Goal: Find specific page/section: Find specific page/section

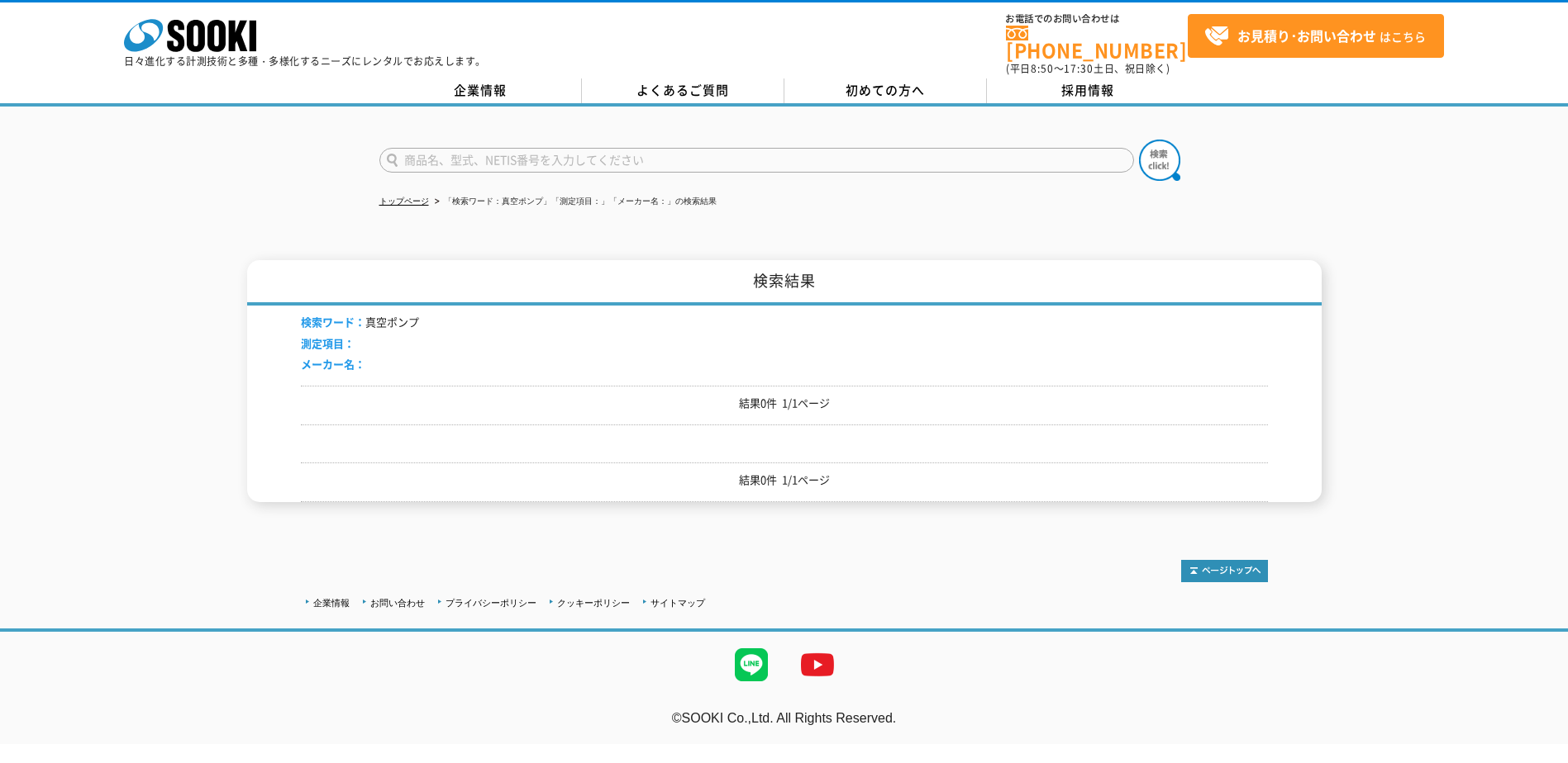
click at [900, 591] on div "企業情報 お問い合わせ プライバシーポリシー クッキーポリシー サイトマップ" at bounding box center [784, 602] width 967 height 22
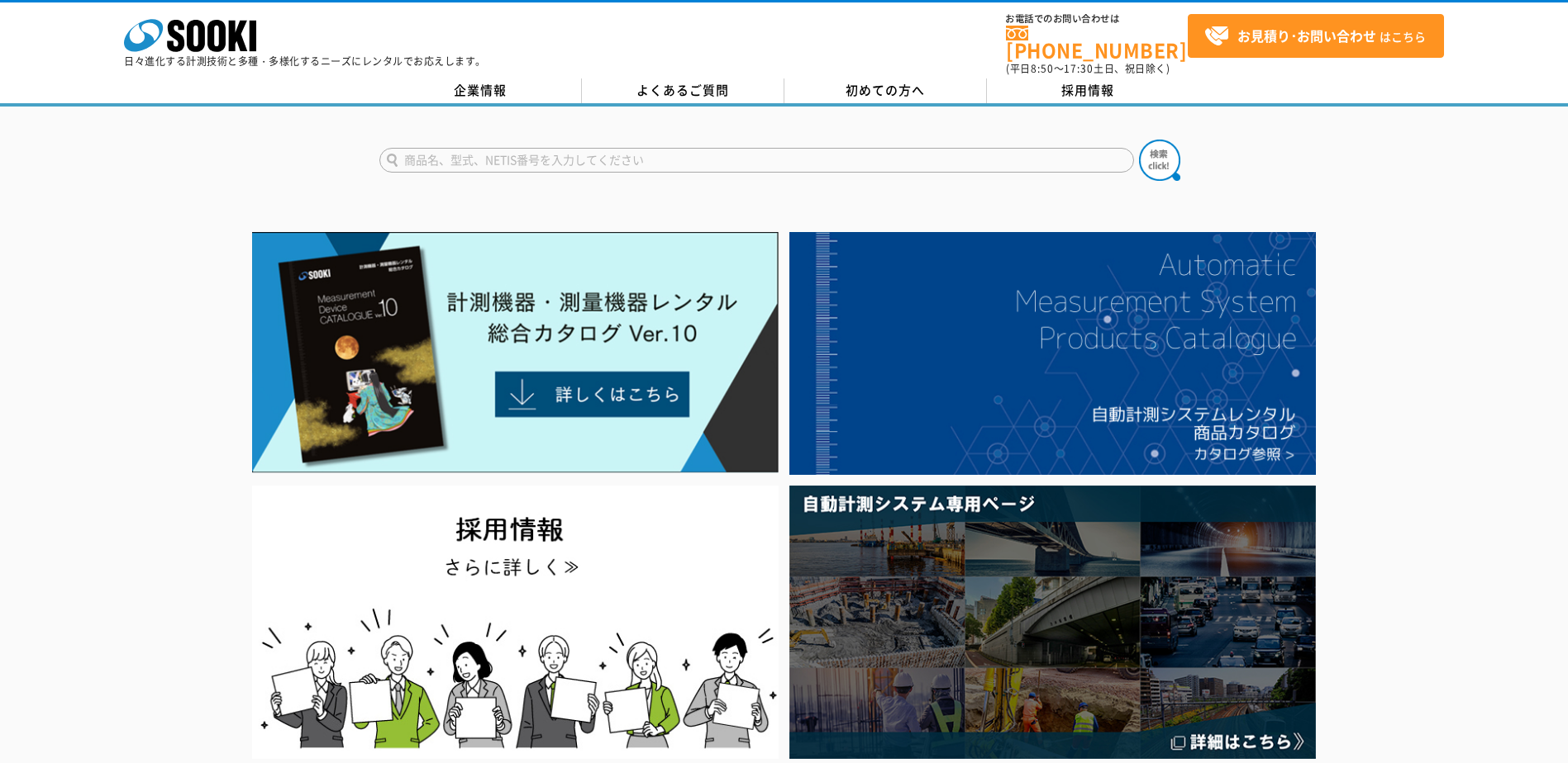
click at [524, 148] on input "text" at bounding box center [757, 160] width 755 height 24
paste input "dl-s4w"
type input "dl-s4w"
click at [1139, 139] on button at bounding box center [1159, 160] width 41 height 41
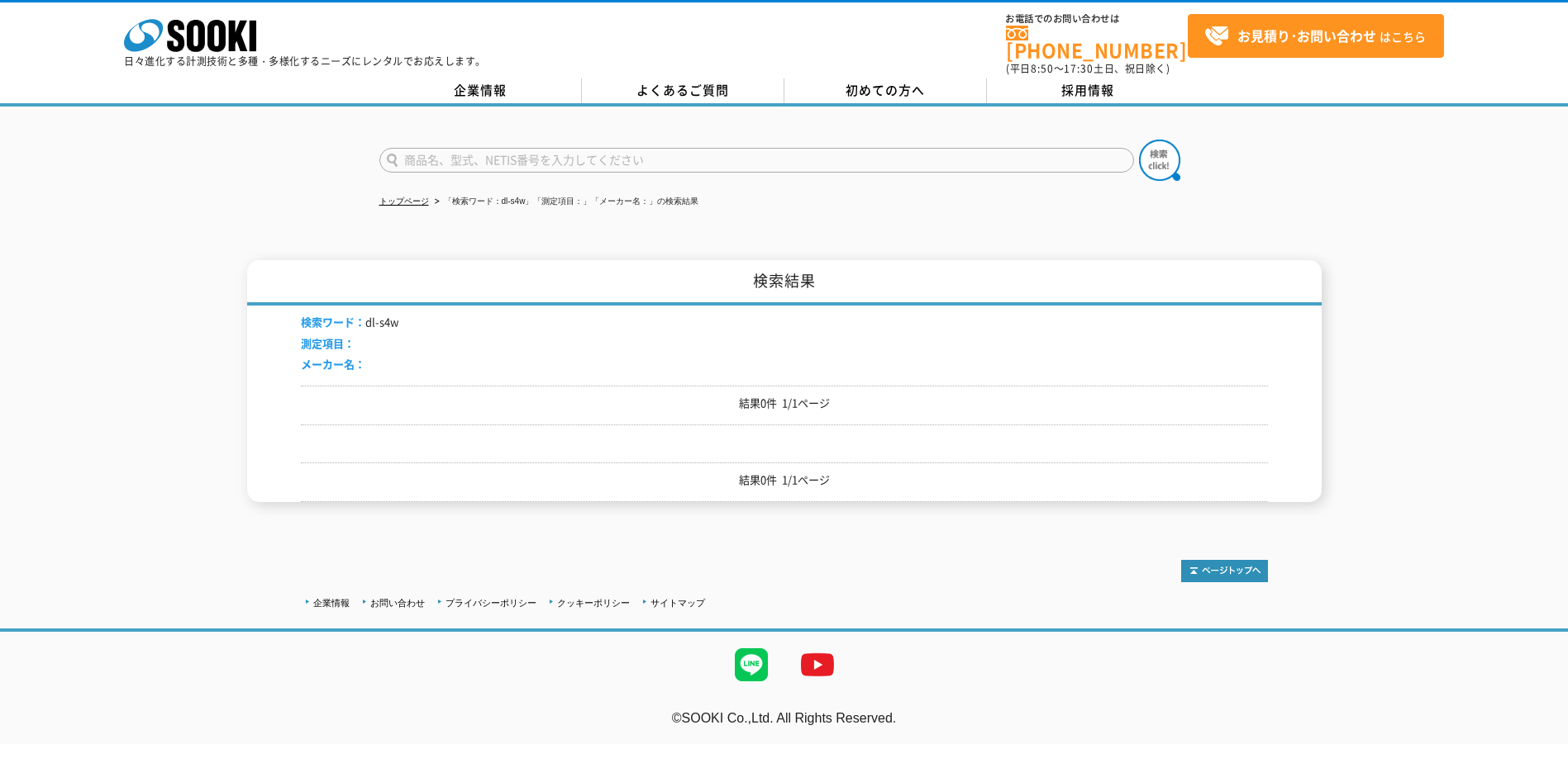
click at [526, 148] on input "text" at bounding box center [757, 160] width 755 height 24
type input "レベルニック"
click at [1139, 139] on button at bounding box center [1159, 160] width 41 height 41
